Goal: Find specific page/section: Find specific page/section

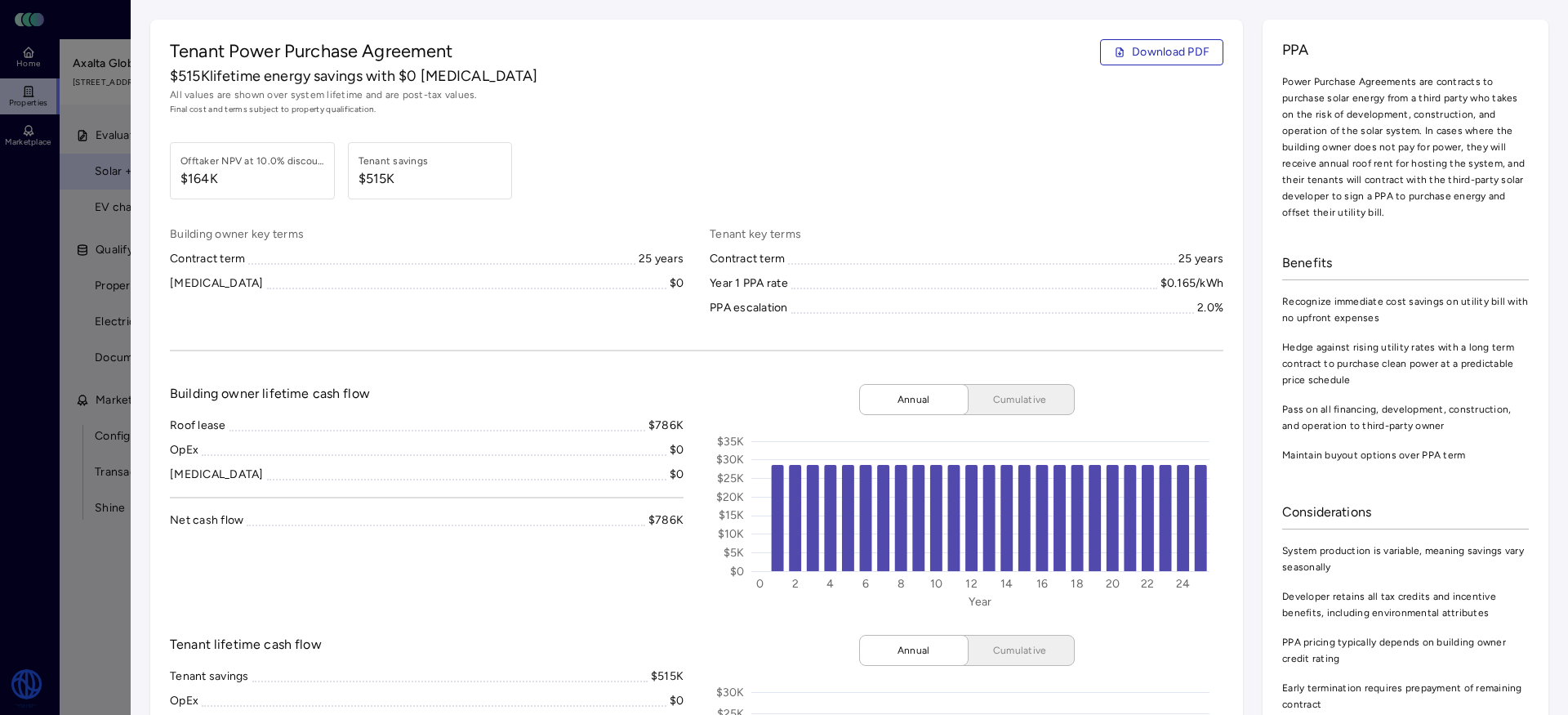
click at [27, 318] on div at bounding box center [784, 357] width 1568 height 715
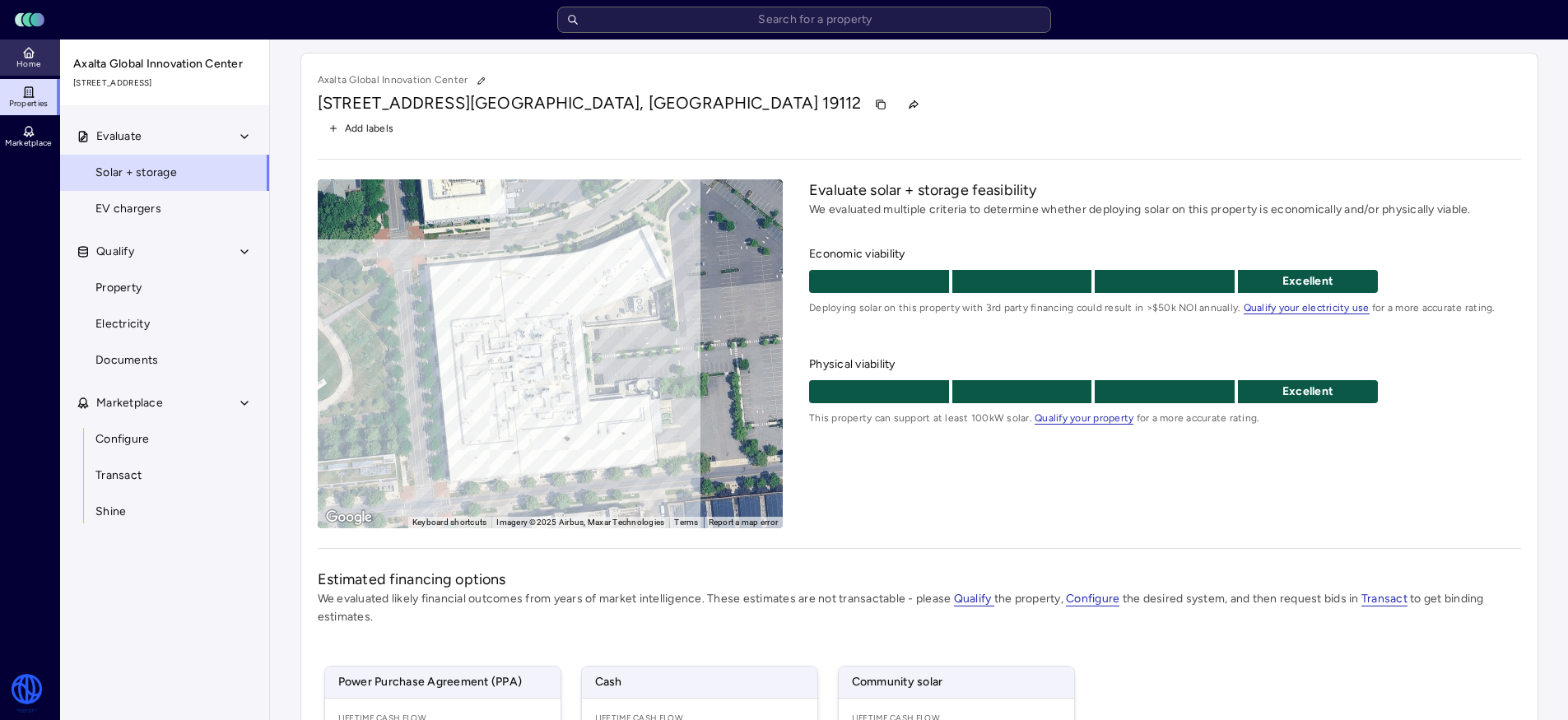
click at [26, 60] on span "Home" at bounding box center [29, 64] width 24 height 10
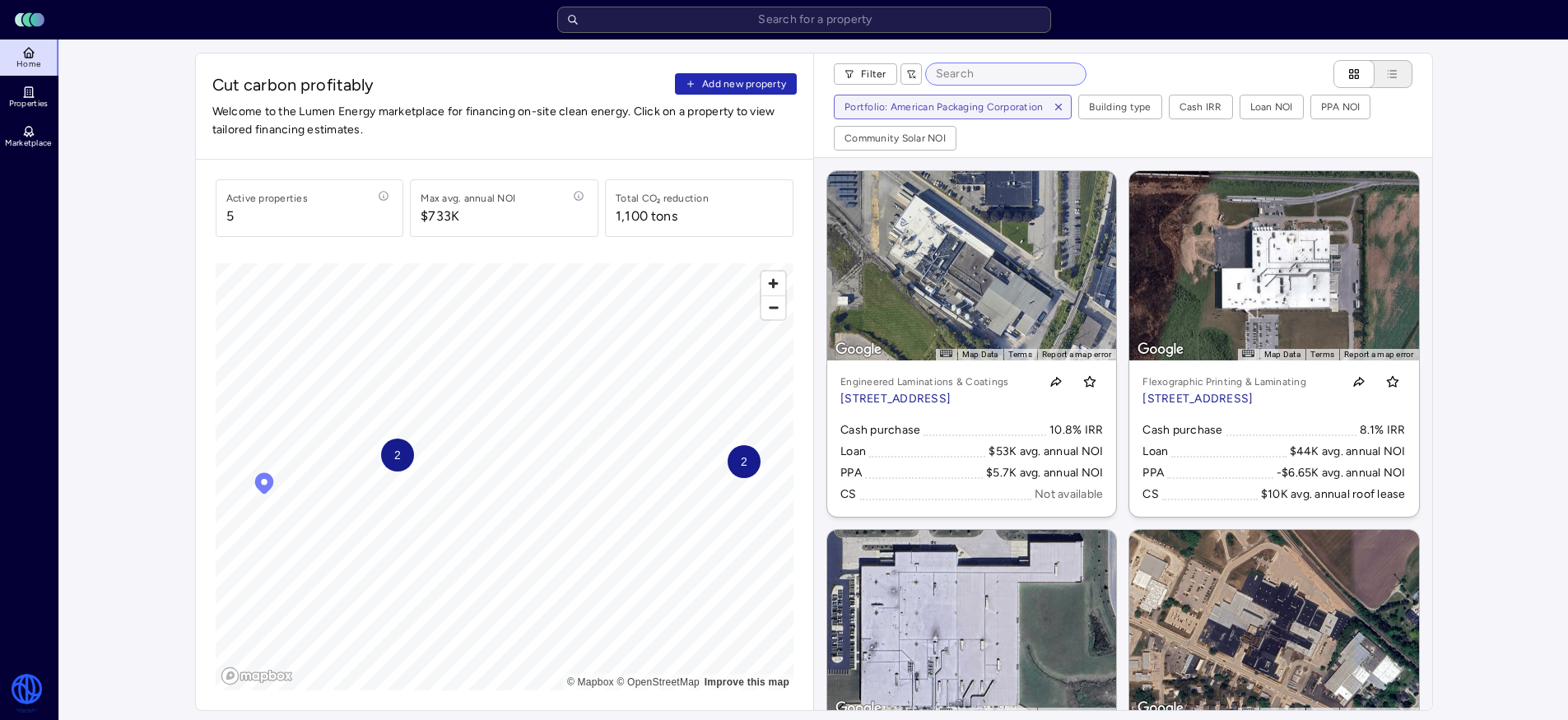
click at [940, 74] on input at bounding box center [1006, 74] width 159 height 21
click at [1055, 107] on icon "button" at bounding box center [1059, 108] width 12 height 12
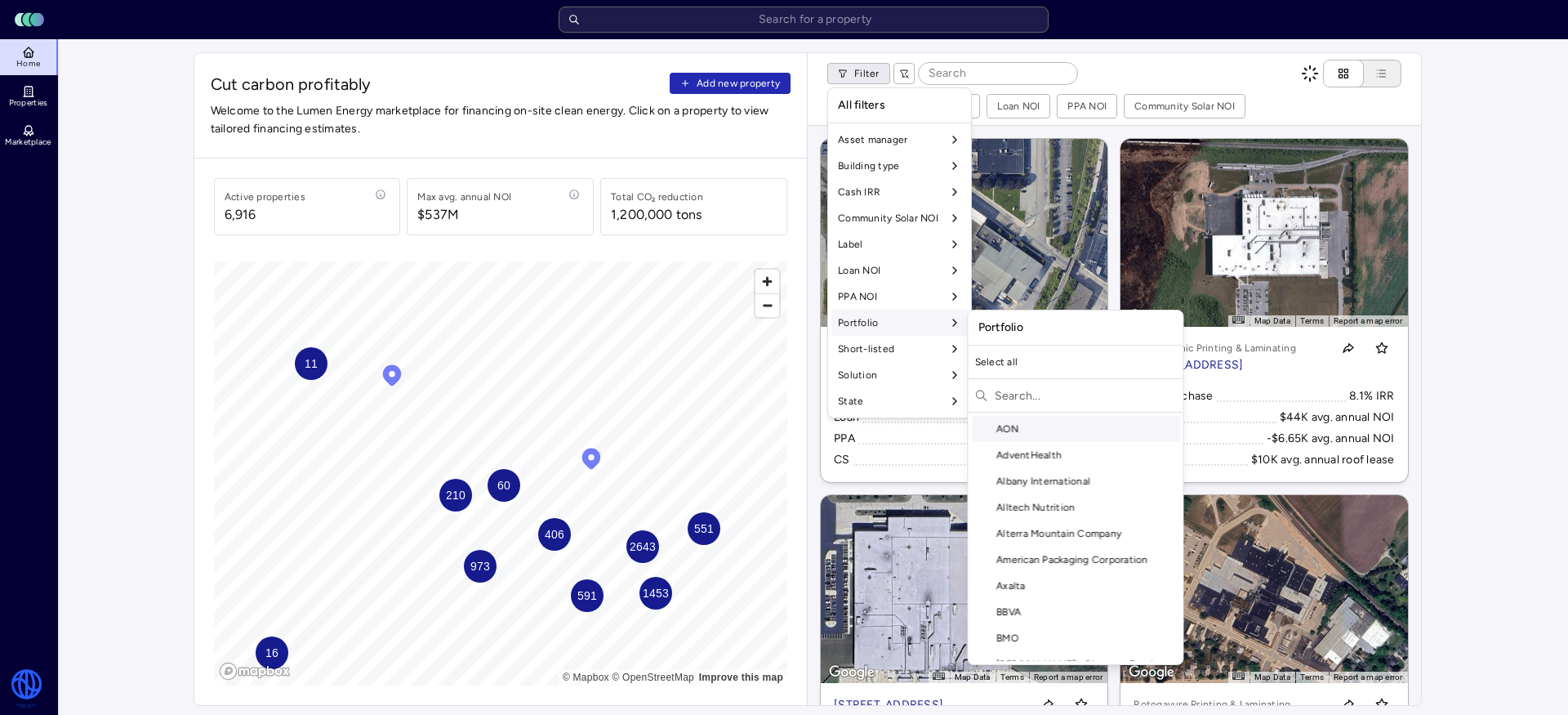
click at [1049, 399] on input "text" at bounding box center [1086, 396] width 182 height 26
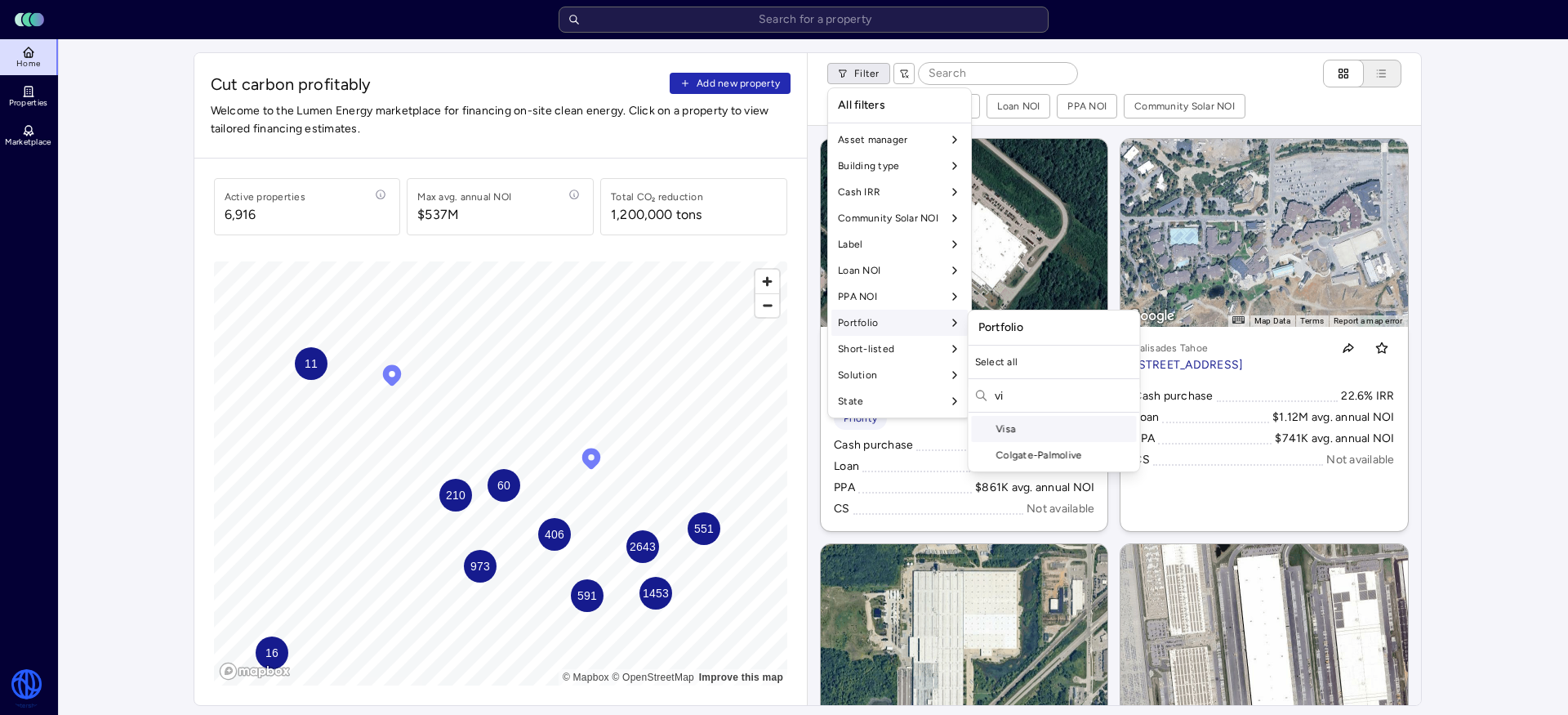
type input "vi"
click at [1014, 421] on div "Visa" at bounding box center [1054, 429] width 165 height 26
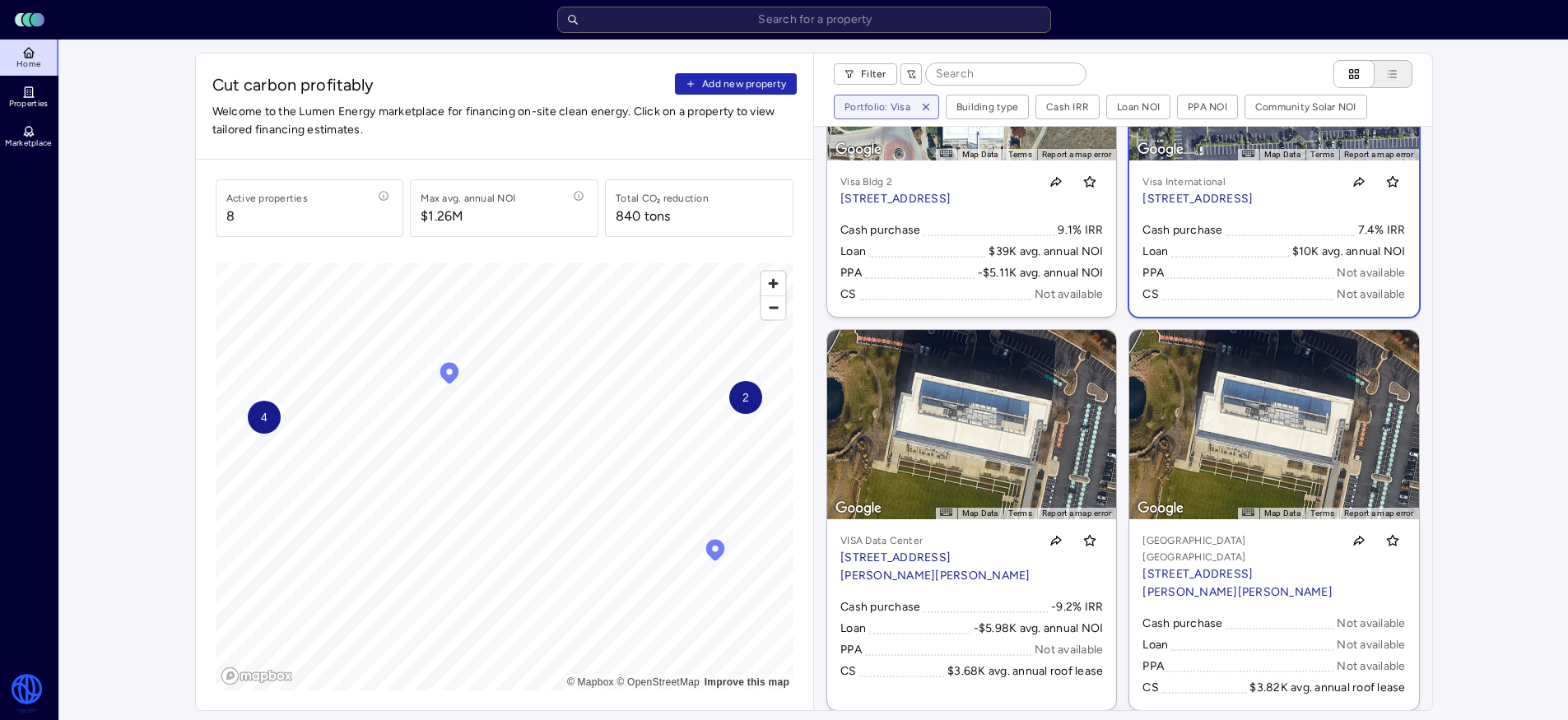
scroll to position [282, 0]
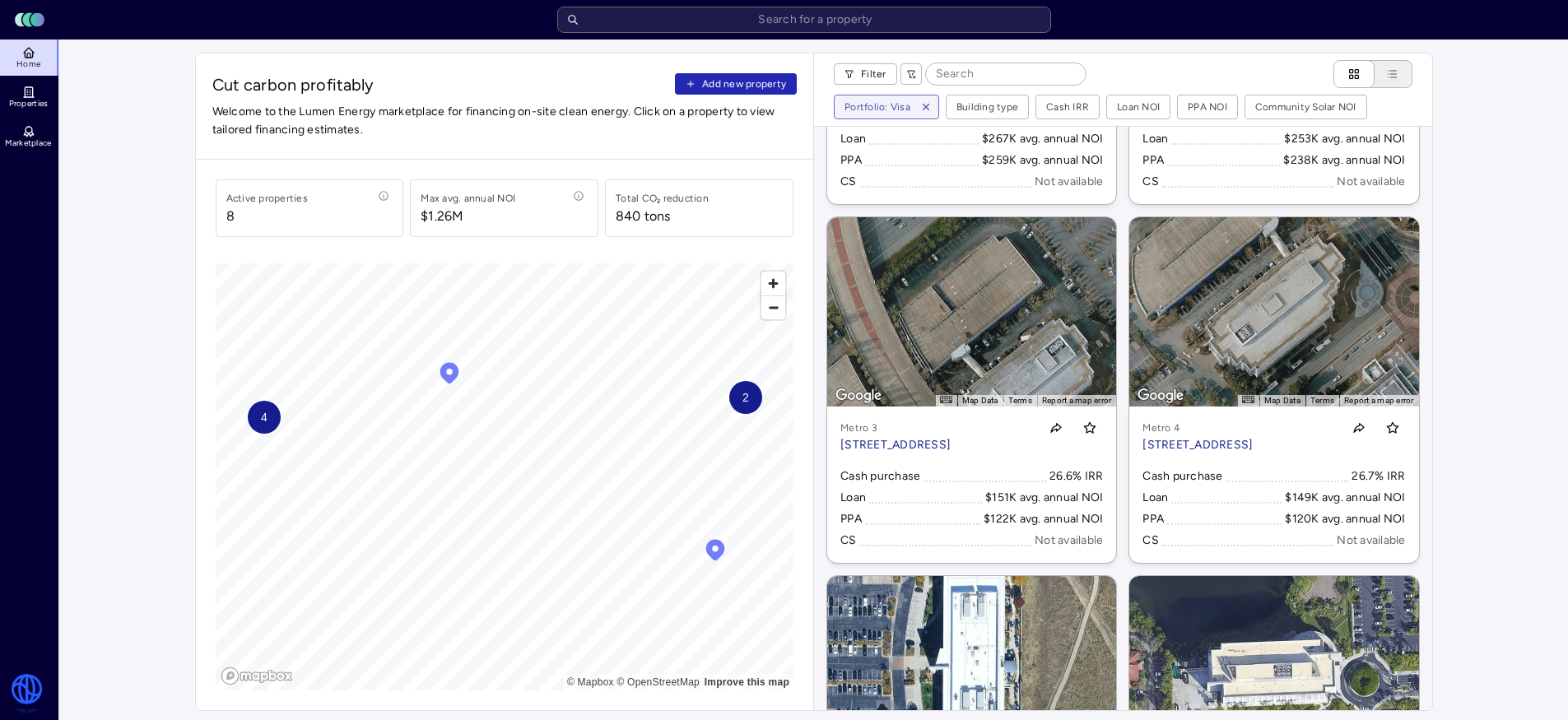
click at [662, 216] on div "840 tons" at bounding box center [643, 216] width 55 height 20
